Goal: Task Accomplishment & Management: Manage account settings

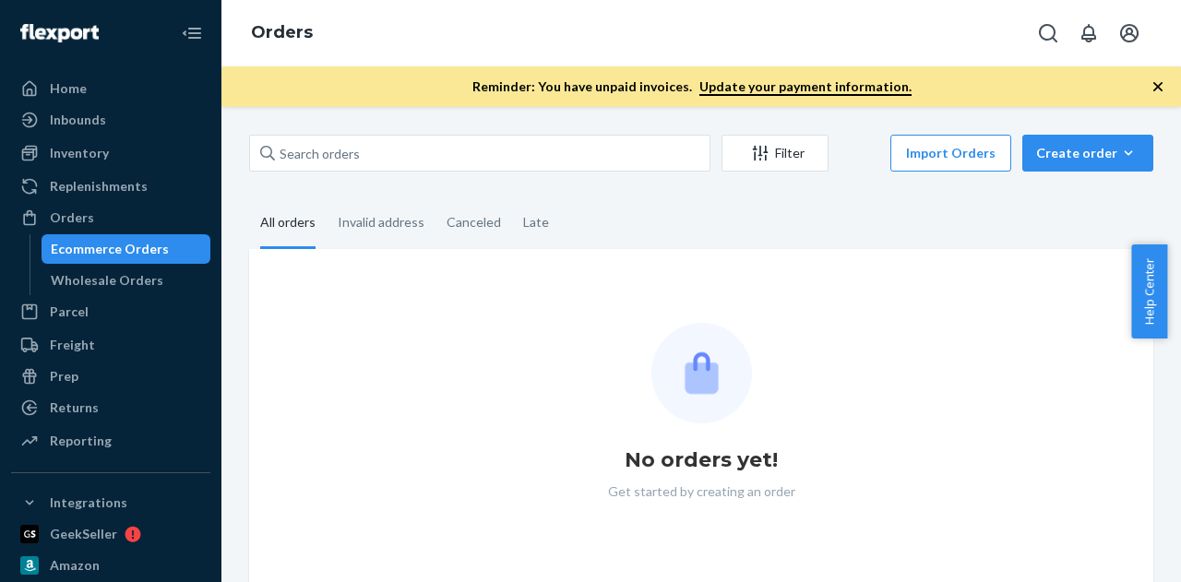
click at [440, 110] on div "Filter Import Orders Create order Ecommerce order Removal order All orders Inva…" at bounding box center [701, 344] width 960 height 475
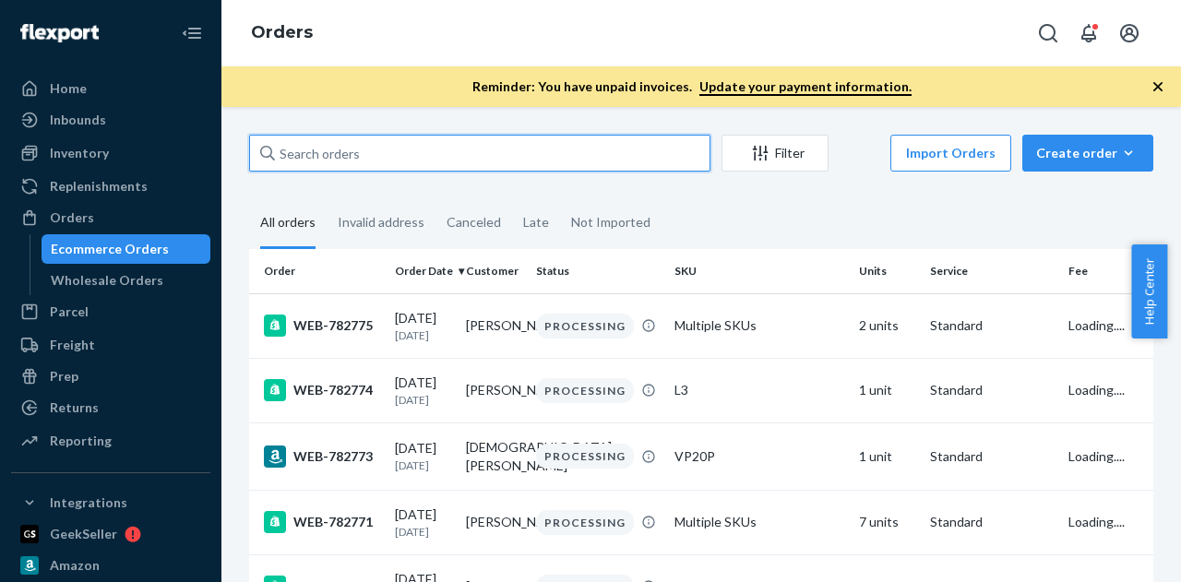
click at [445, 145] on input "text" at bounding box center [479, 153] width 461 height 37
paste input "782511"
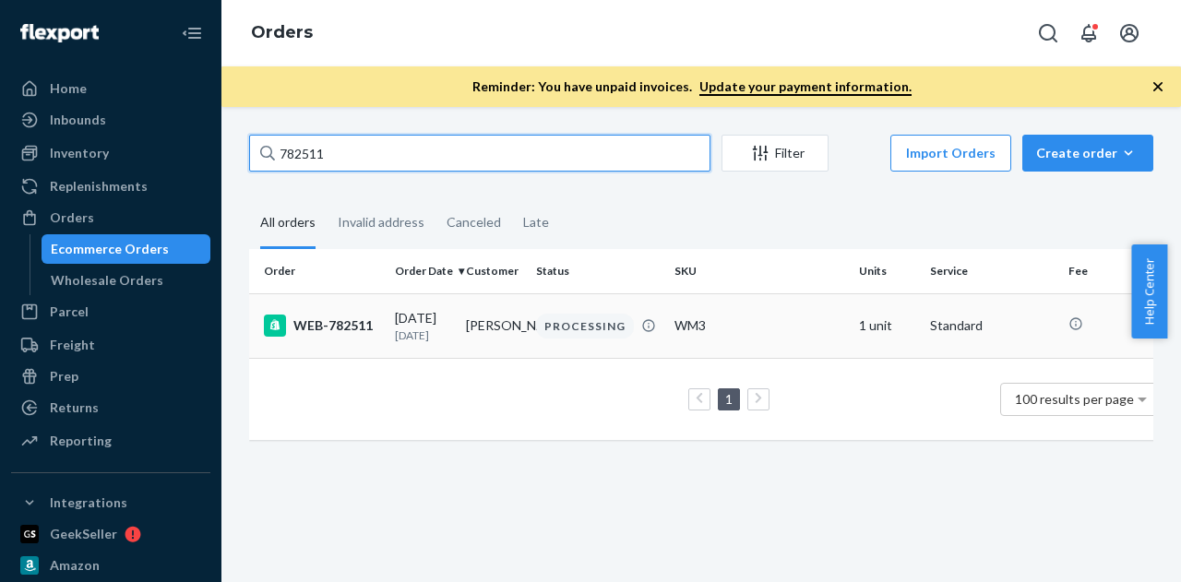
type input "782511"
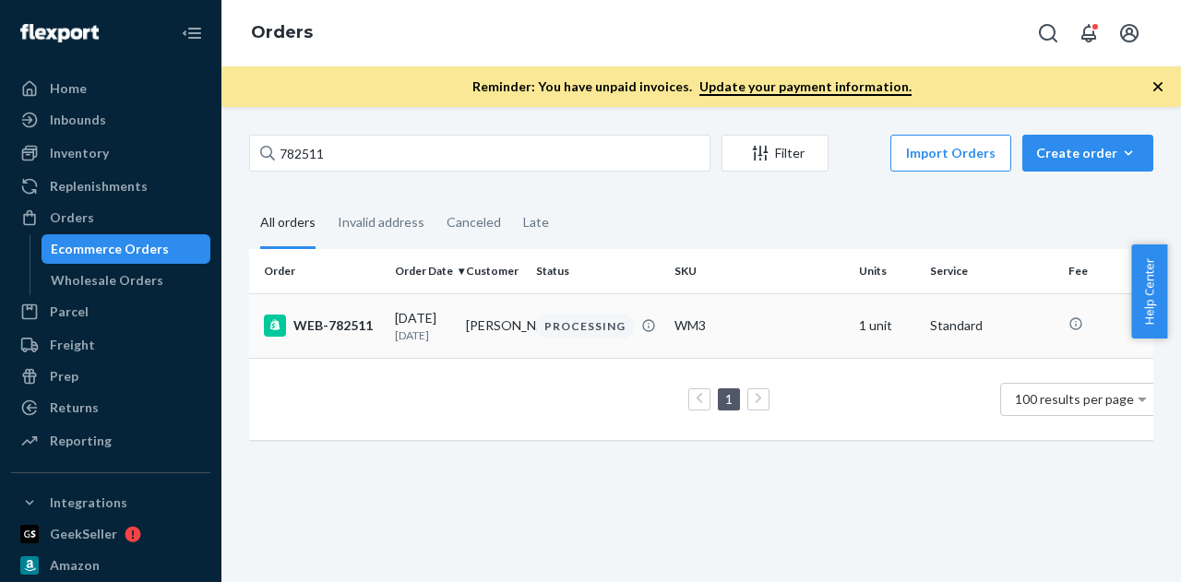
click at [332, 320] on div "WEB-782511" at bounding box center [322, 326] width 116 height 22
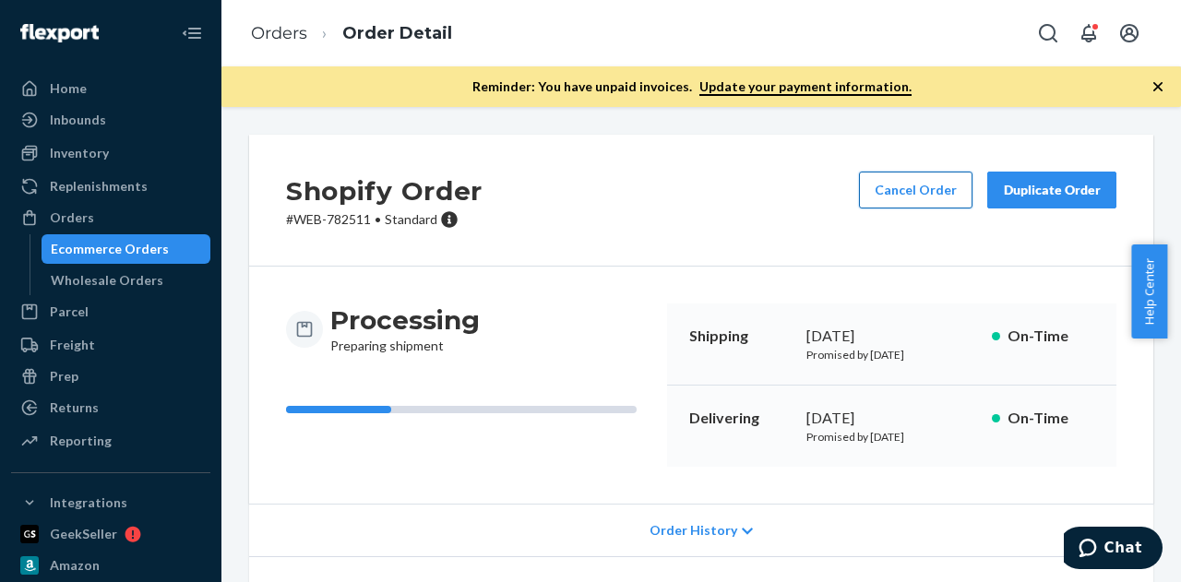
click at [915, 189] on button "Cancel Order" at bounding box center [916, 190] width 114 height 37
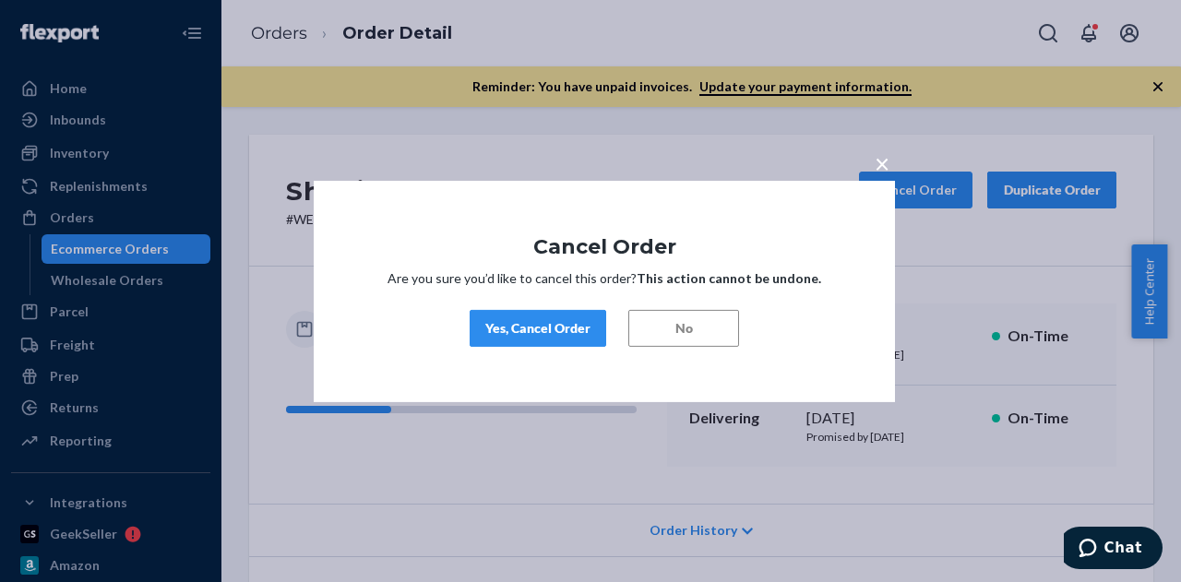
click at [551, 341] on button "Yes, Cancel Order" at bounding box center [538, 328] width 137 height 37
